Goal: Navigation & Orientation: Find specific page/section

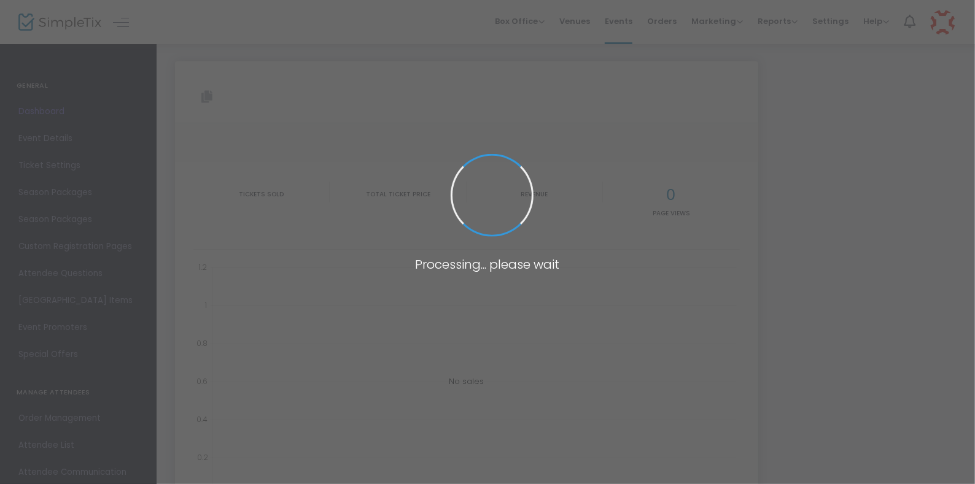
type input "[URL][DOMAIN_NAME]"
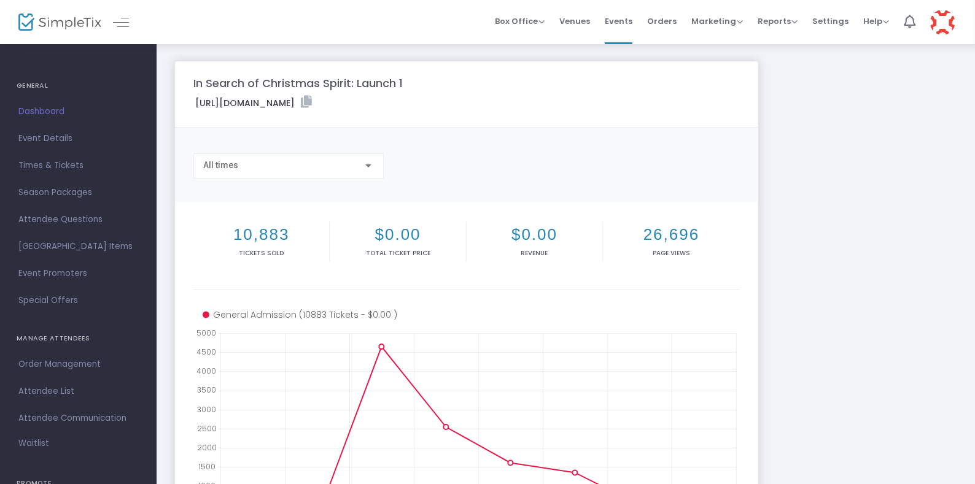
click at [28, 83] on h4 "GENERAL" at bounding box center [78, 86] width 123 height 25
click at [631, 18] on span "Events" at bounding box center [619, 21] width 28 height 31
